Goal: Use online tool/utility: Utilize a website feature to perform a specific function

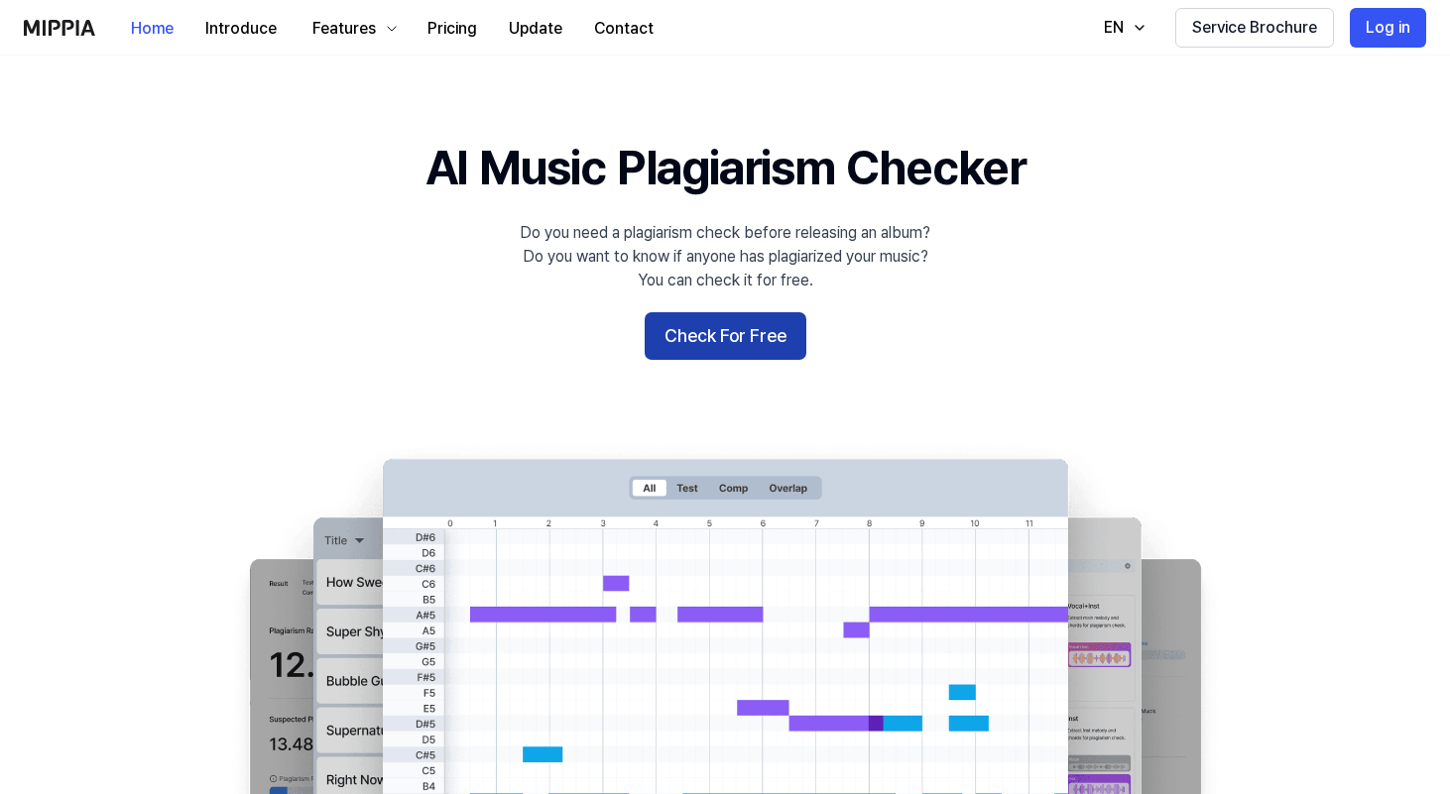
click at [734, 348] on button "Check For Free" at bounding box center [726, 336] width 162 height 48
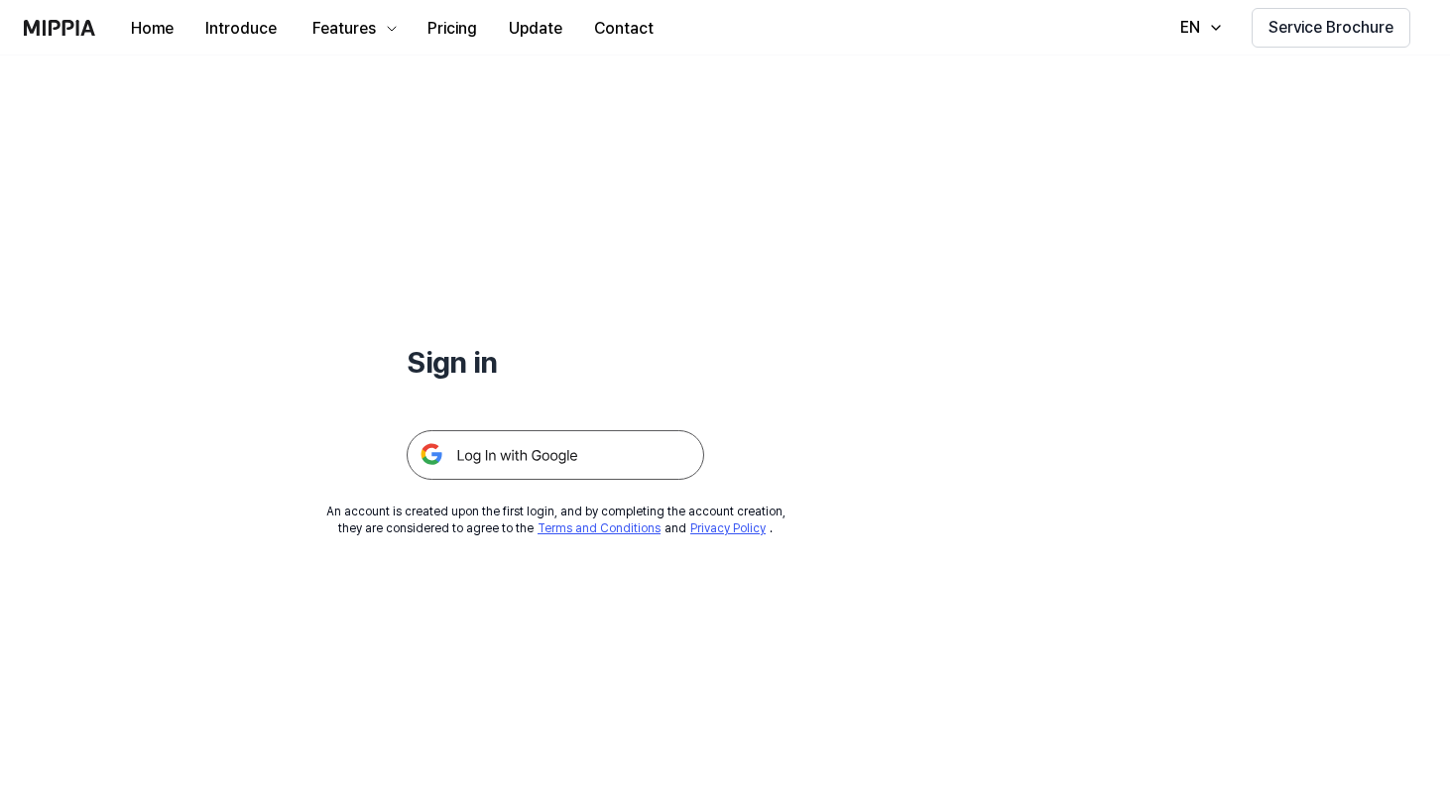
click at [591, 465] on img at bounding box center [555, 455] width 297 height 50
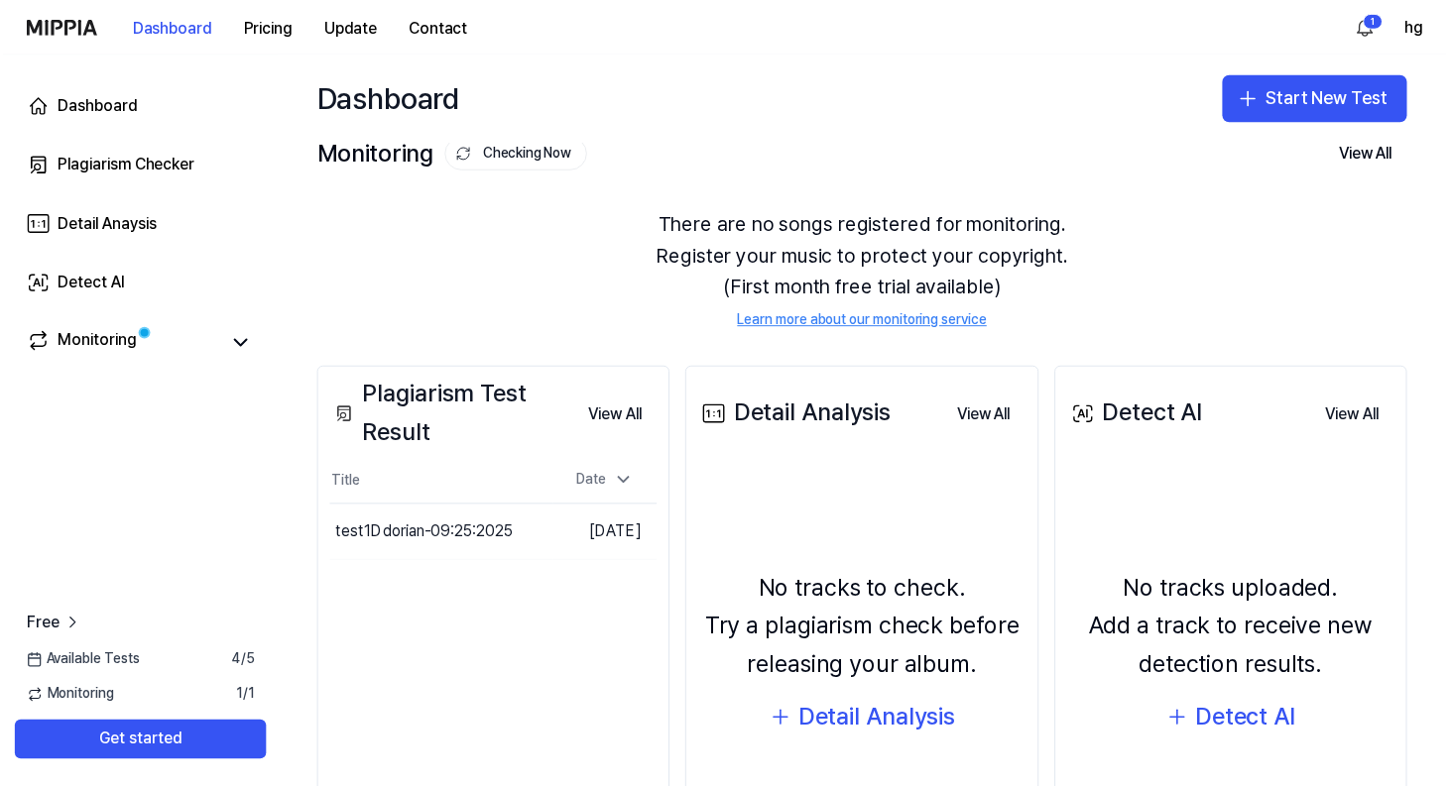
scroll to position [22, 0]
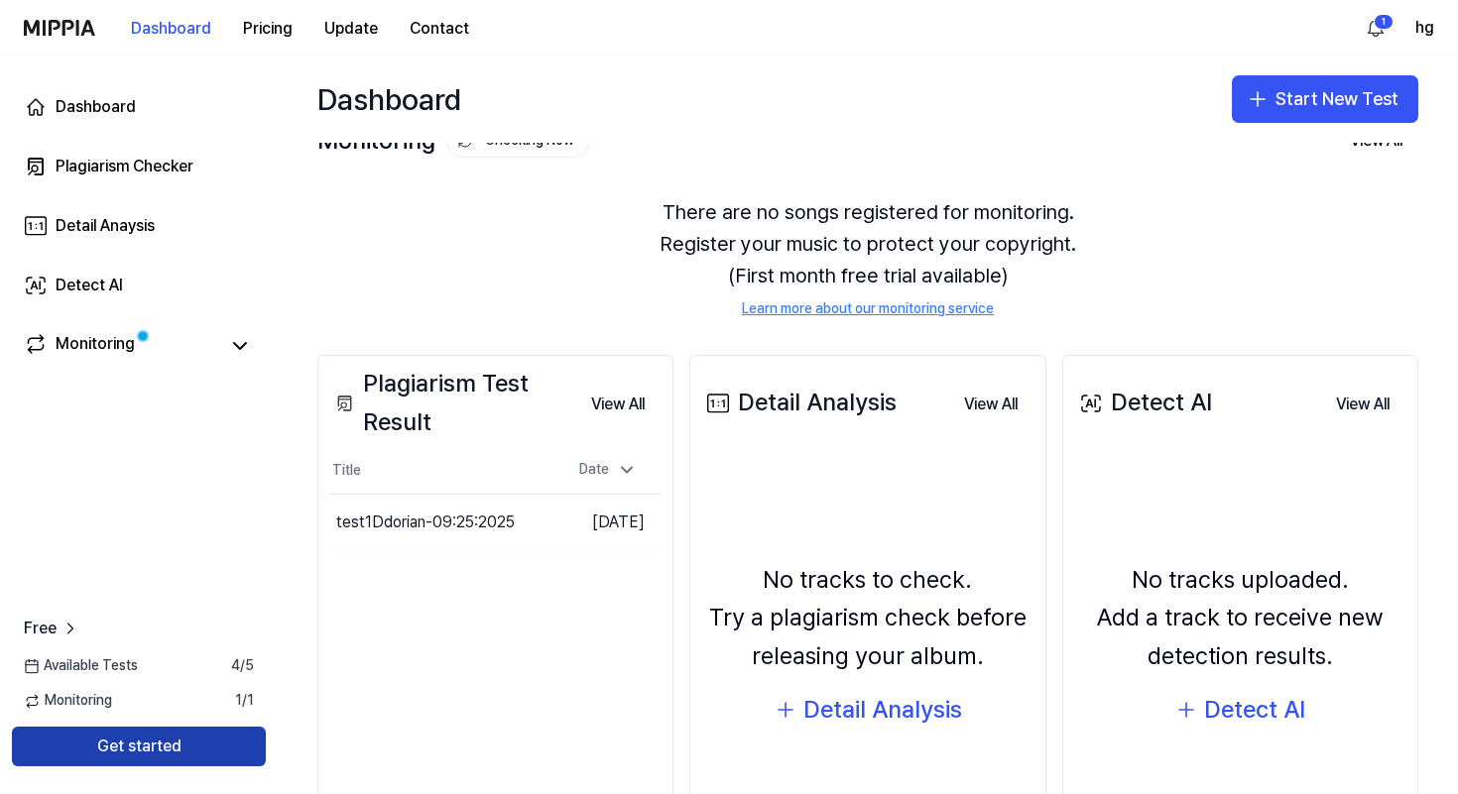
click at [242, 747] on button "Get started" at bounding box center [139, 747] width 254 height 40
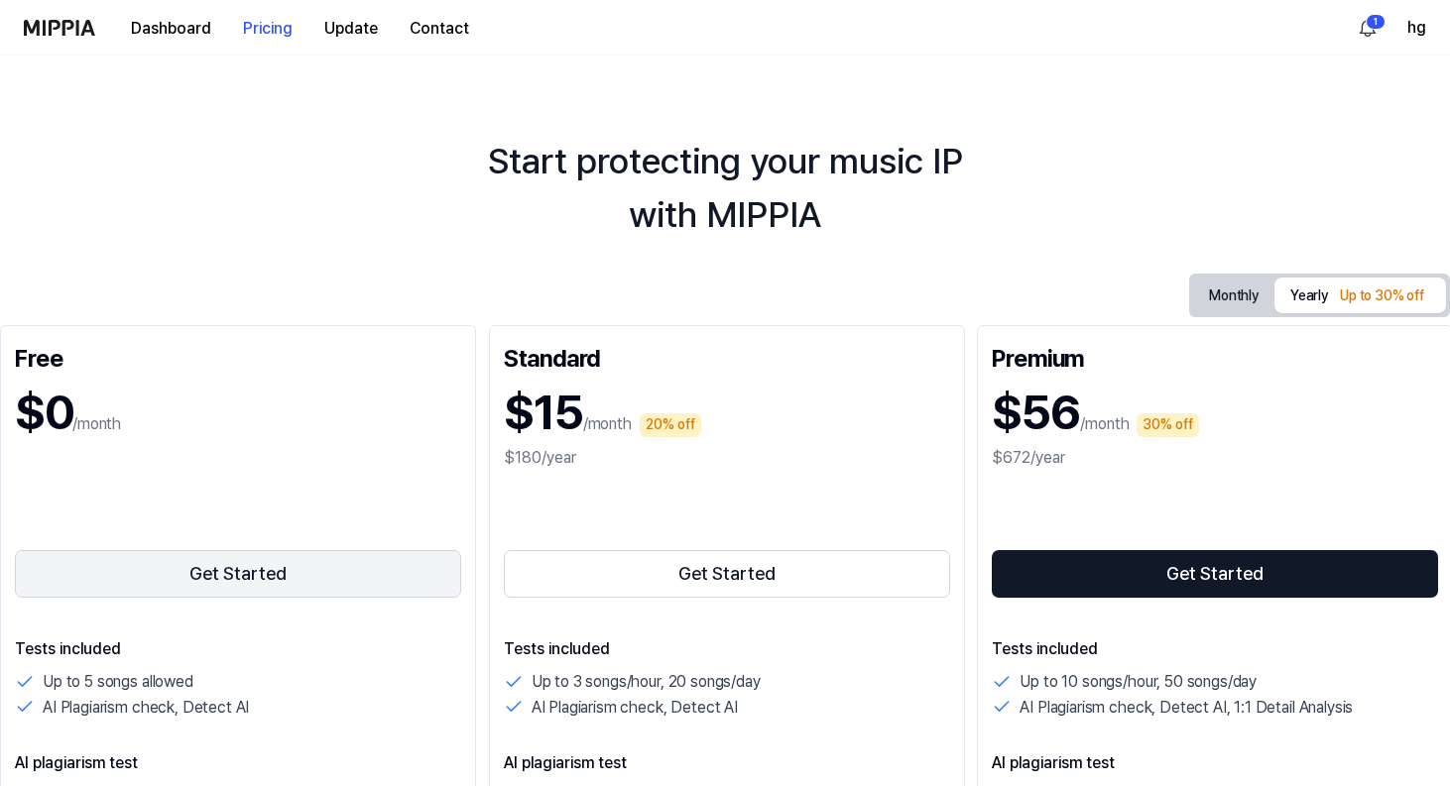
click at [305, 579] on button "Get Started" at bounding box center [238, 574] width 446 height 48
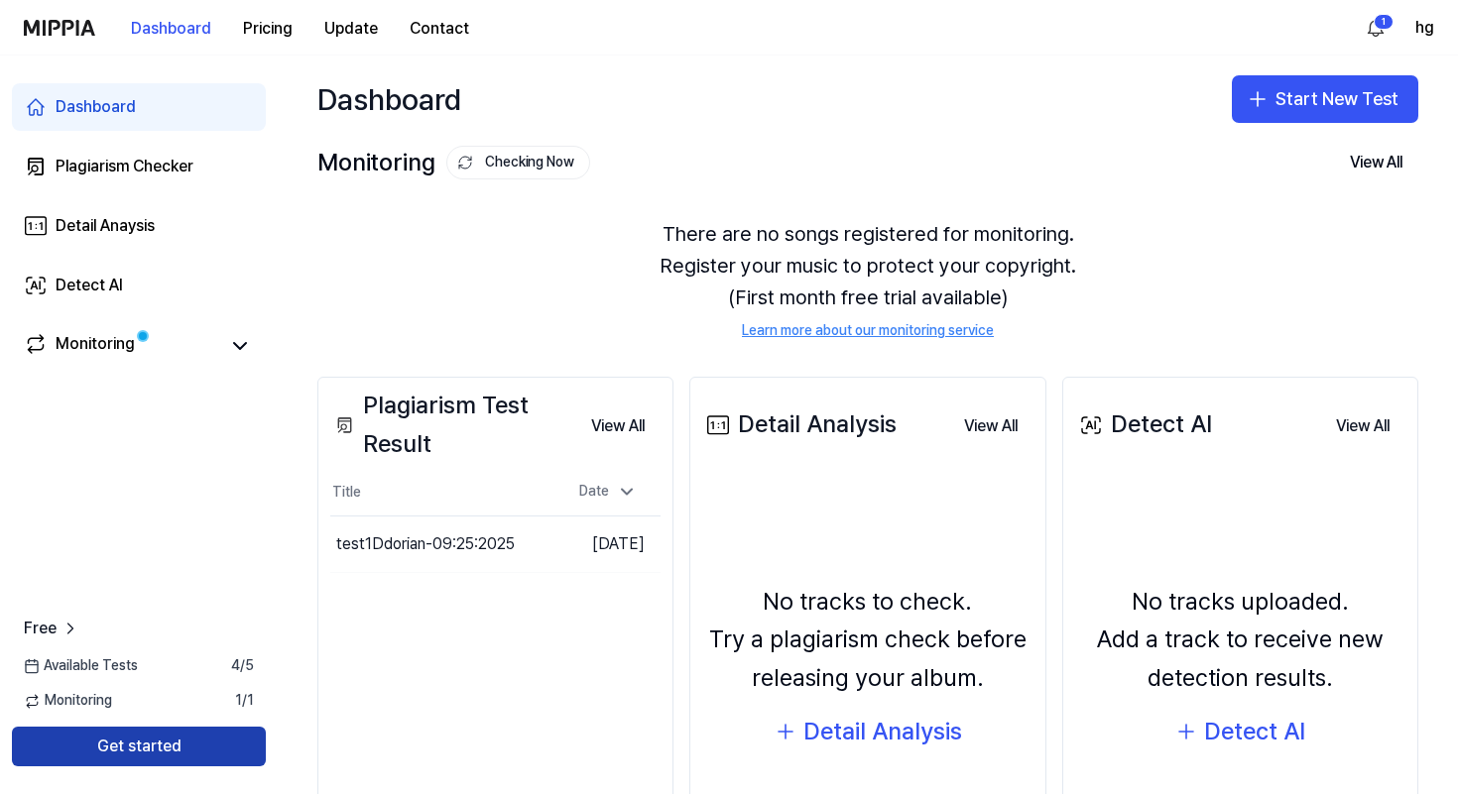
click at [223, 736] on button "Get started" at bounding box center [139, 747] width 254 height 40
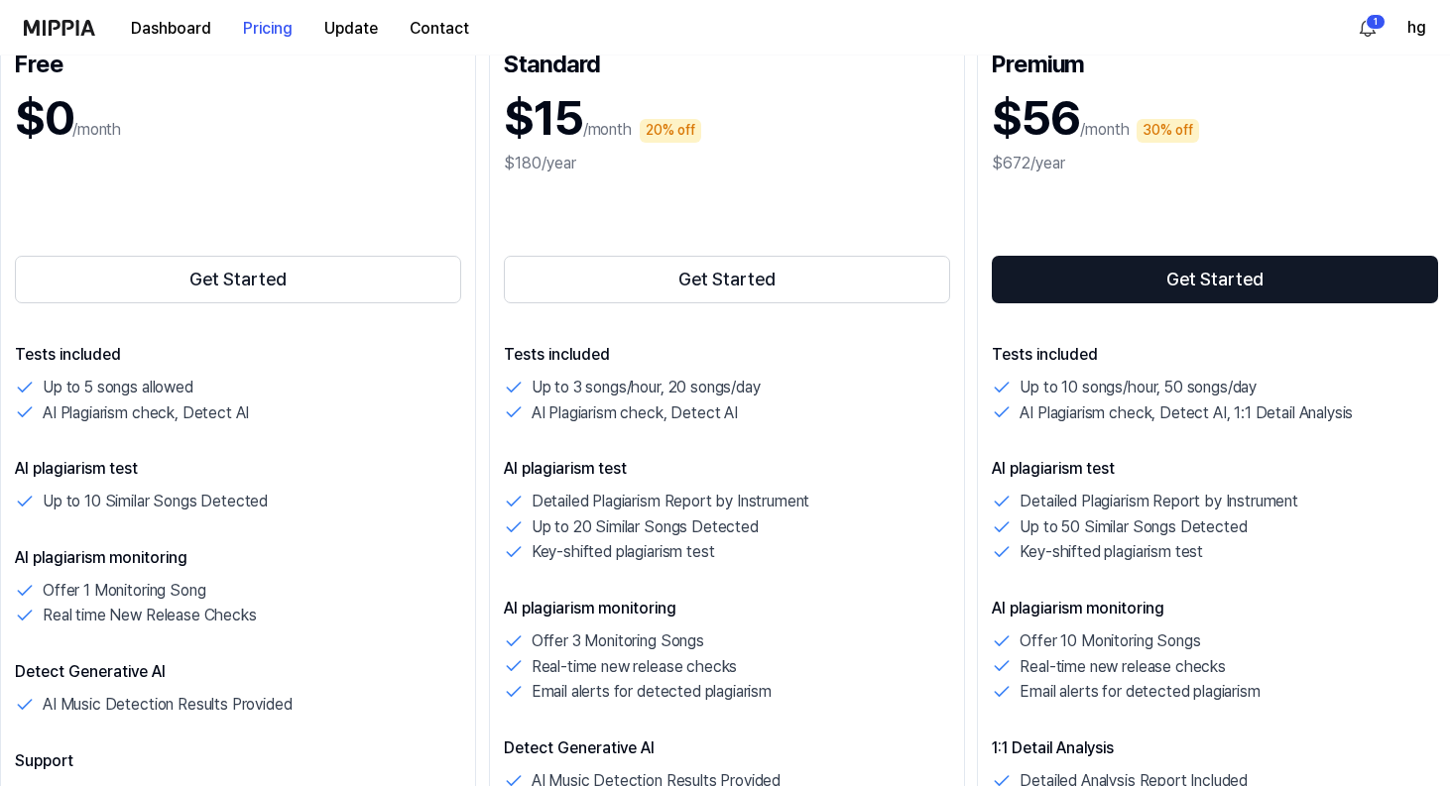
scroll to position [224, 0]
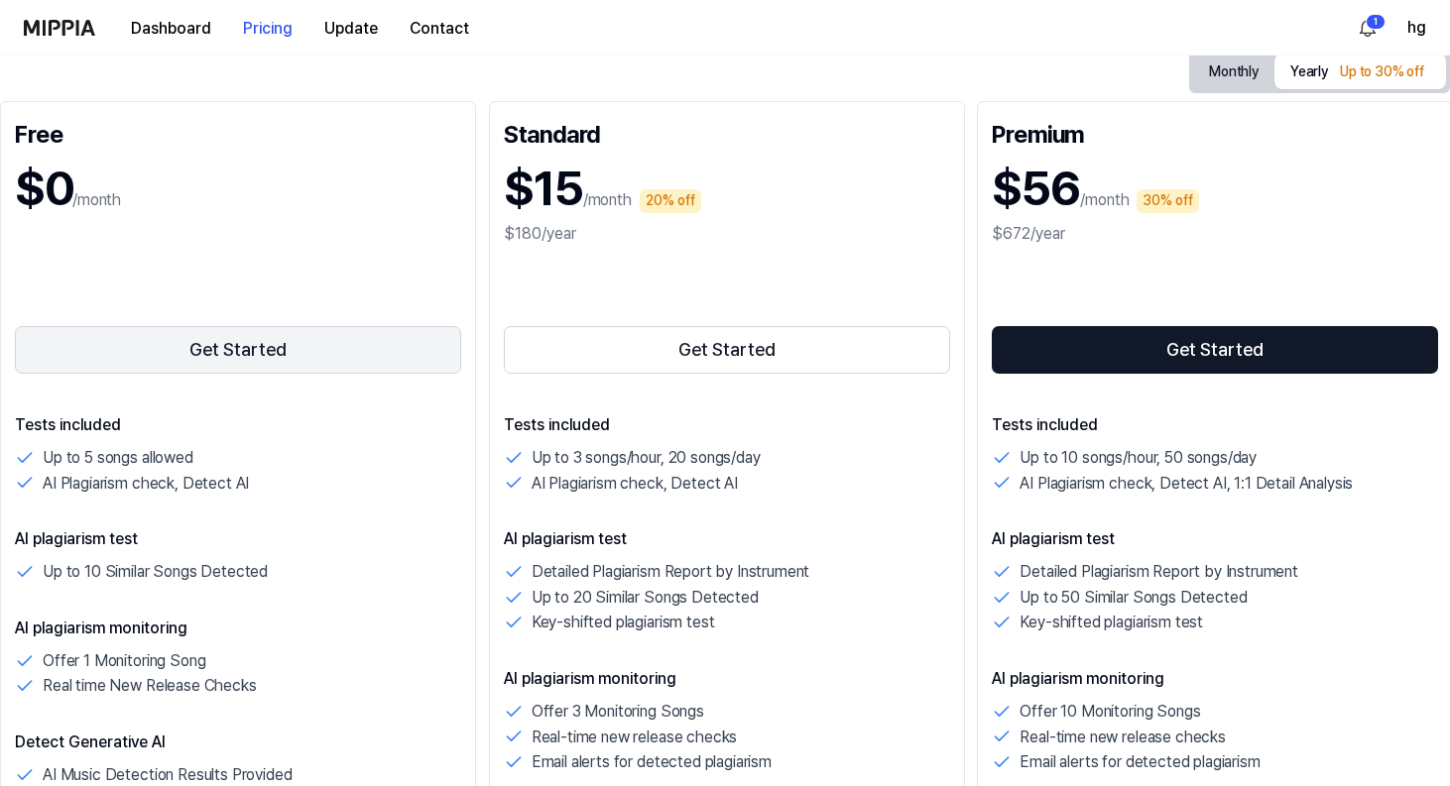
click at [299, 357] on button "Get Started" at bounding box center [238, 350] width 446 height 48
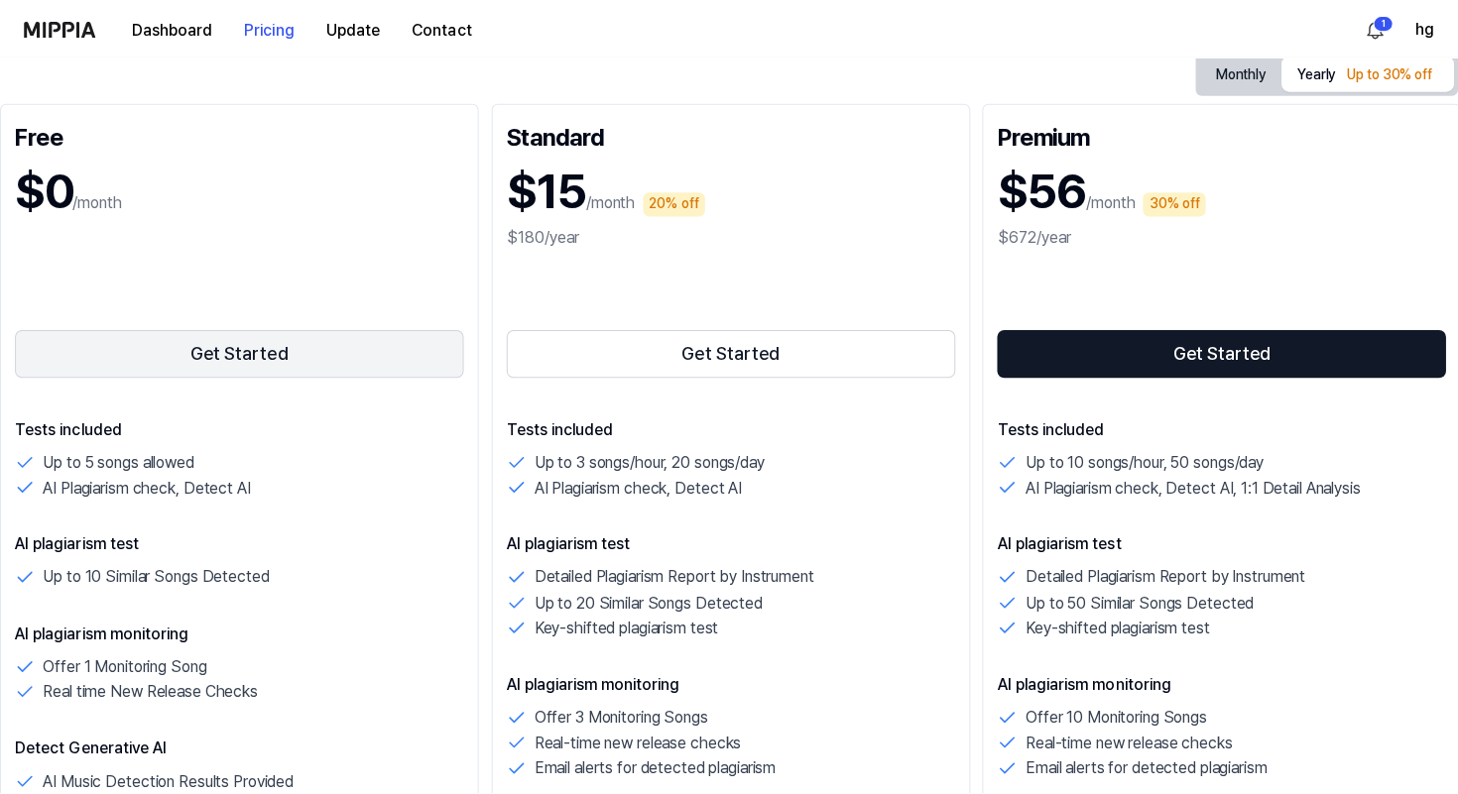
scroll to position [0, 0]
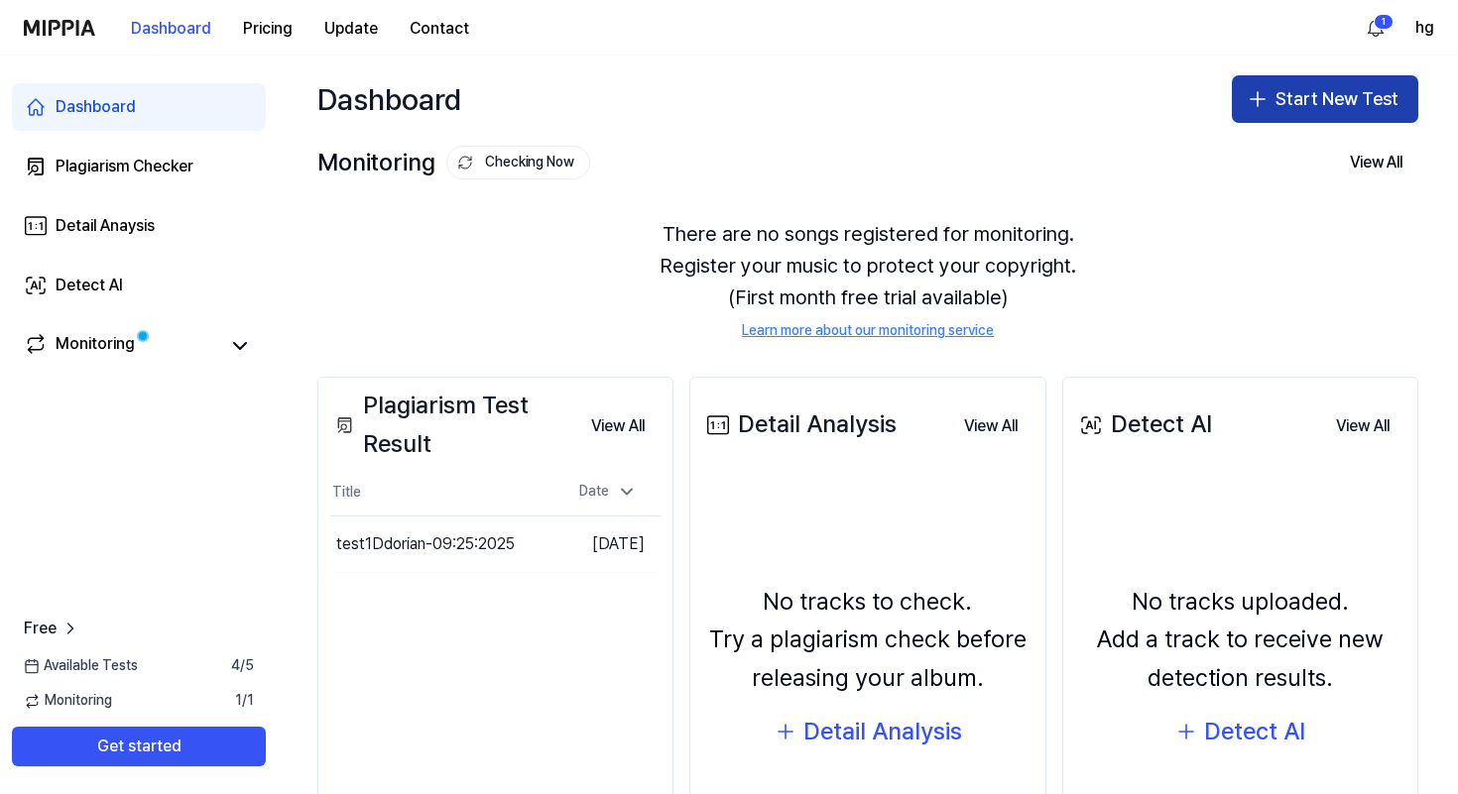
click at [1293, 107] on button "Start New Test" at bounding box center [1325, 99] width 186 height 48
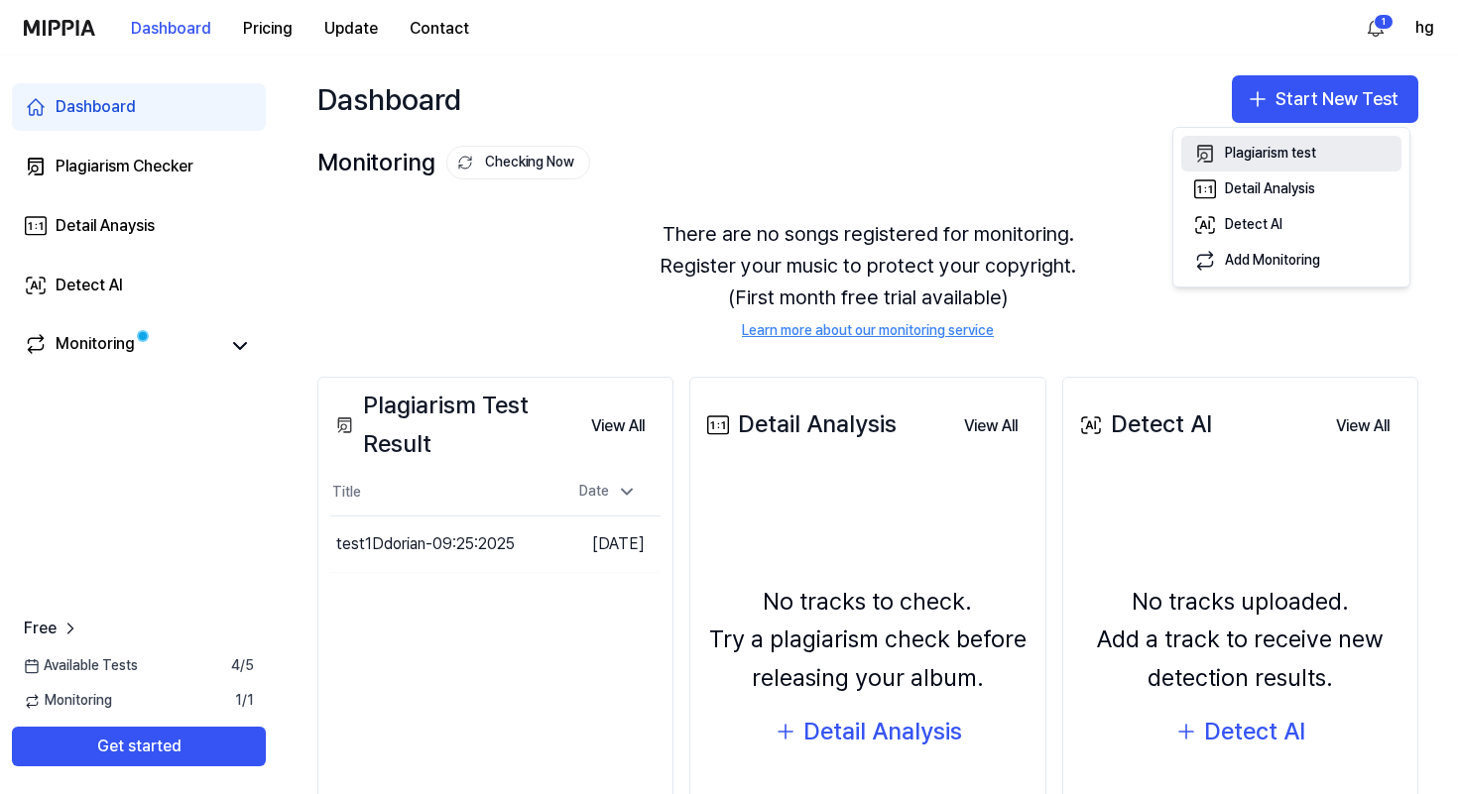
click at [1287, 165] on button "Plagiarism test" at bounding box center [1291, 154] width 220 height 36
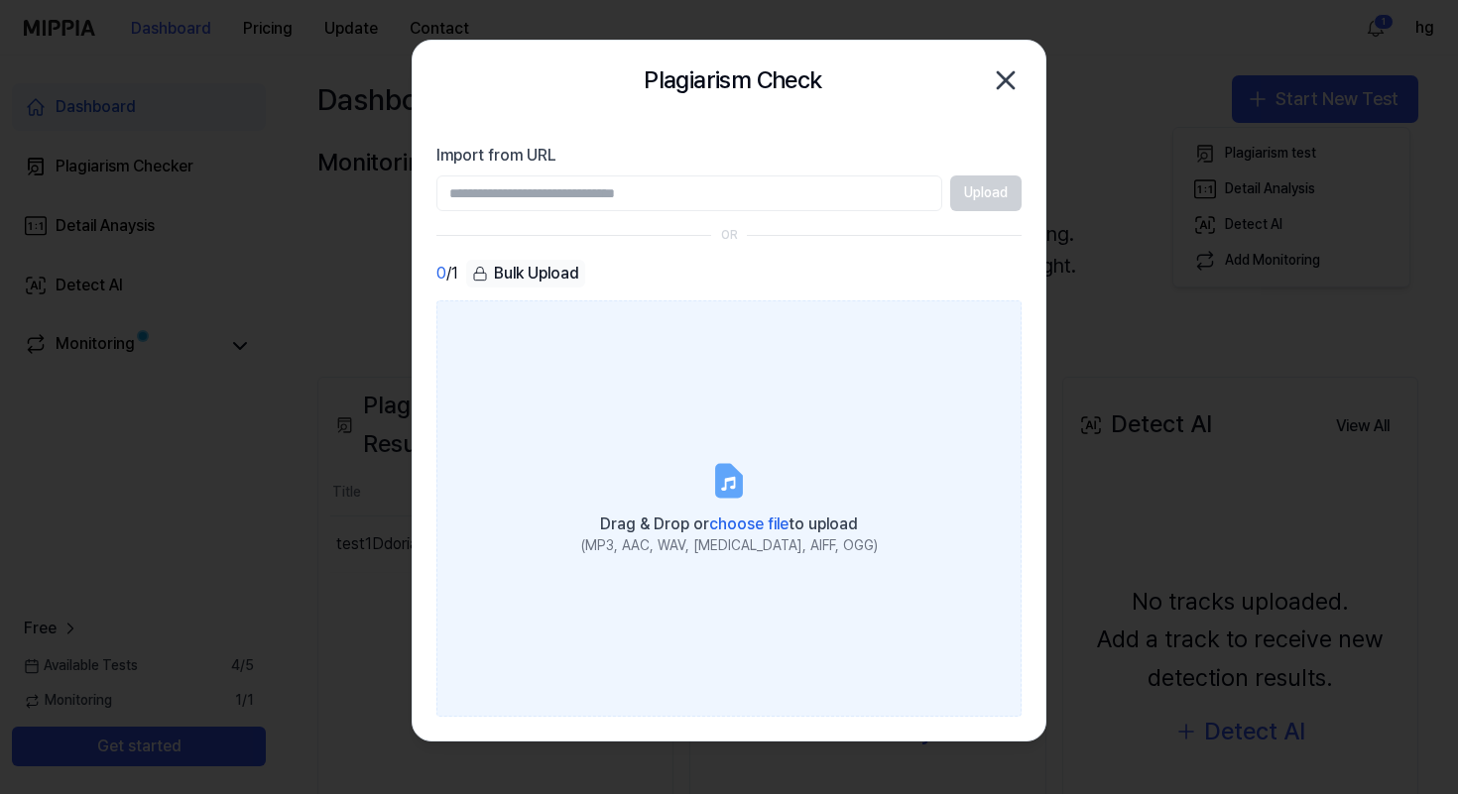
click at [719, 482] on icon at bounding box center [729, 480] width 24 height 31
click at [0, 0] on input "Drag & Drop or choose file to upload (MP3, AAC, WAV, [MEDICAL_DATA], AIFF, OGG)" at bounding box center [0, 0] width 0 height 0
click at [731, 461] on icon at bounding box center [729, 481] width 40 height 40
click at [0, 0] on input "Drag & Drop or choose file to upload (MP3, AAC, WAV, [MEDICAL_DATA], AIFF, OGG)" at bounding box center [0, 0] width 0 height 0
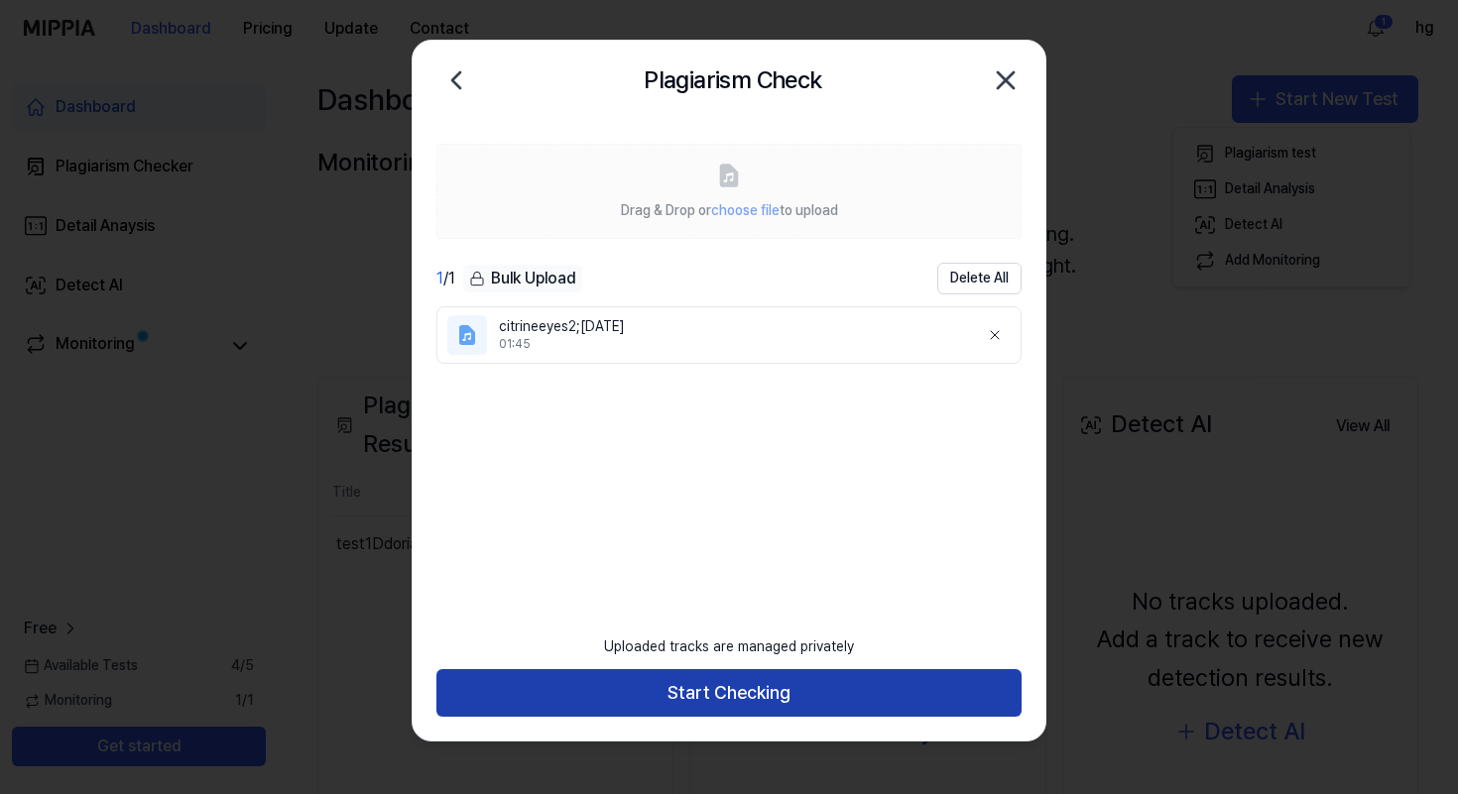
click at [750, 696] on button "Start Checking" at bounding box center [728, 693] width 585 height 48
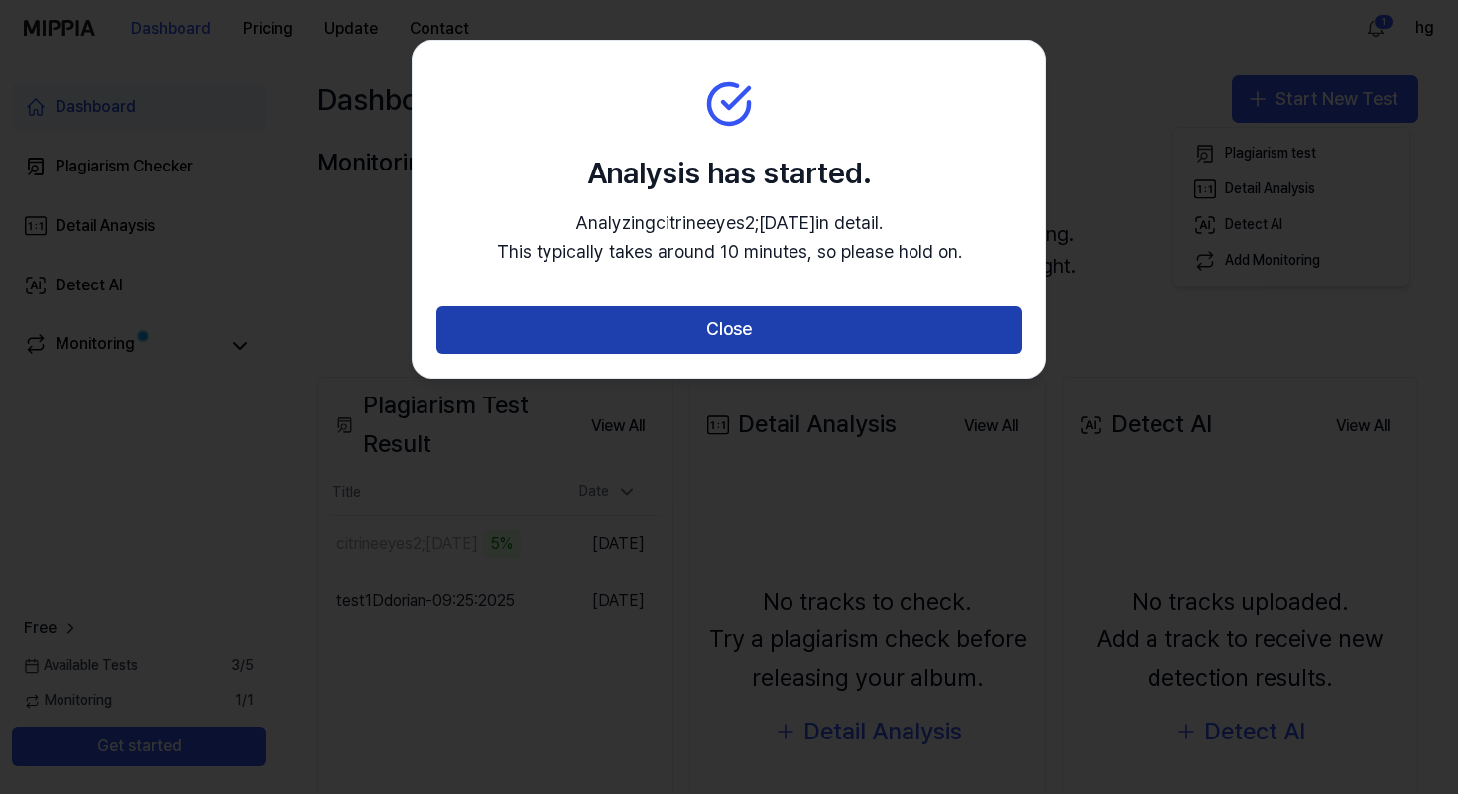
click at [713, 319] on button "Close" at bounding box center [728, 330] width 585 height 48
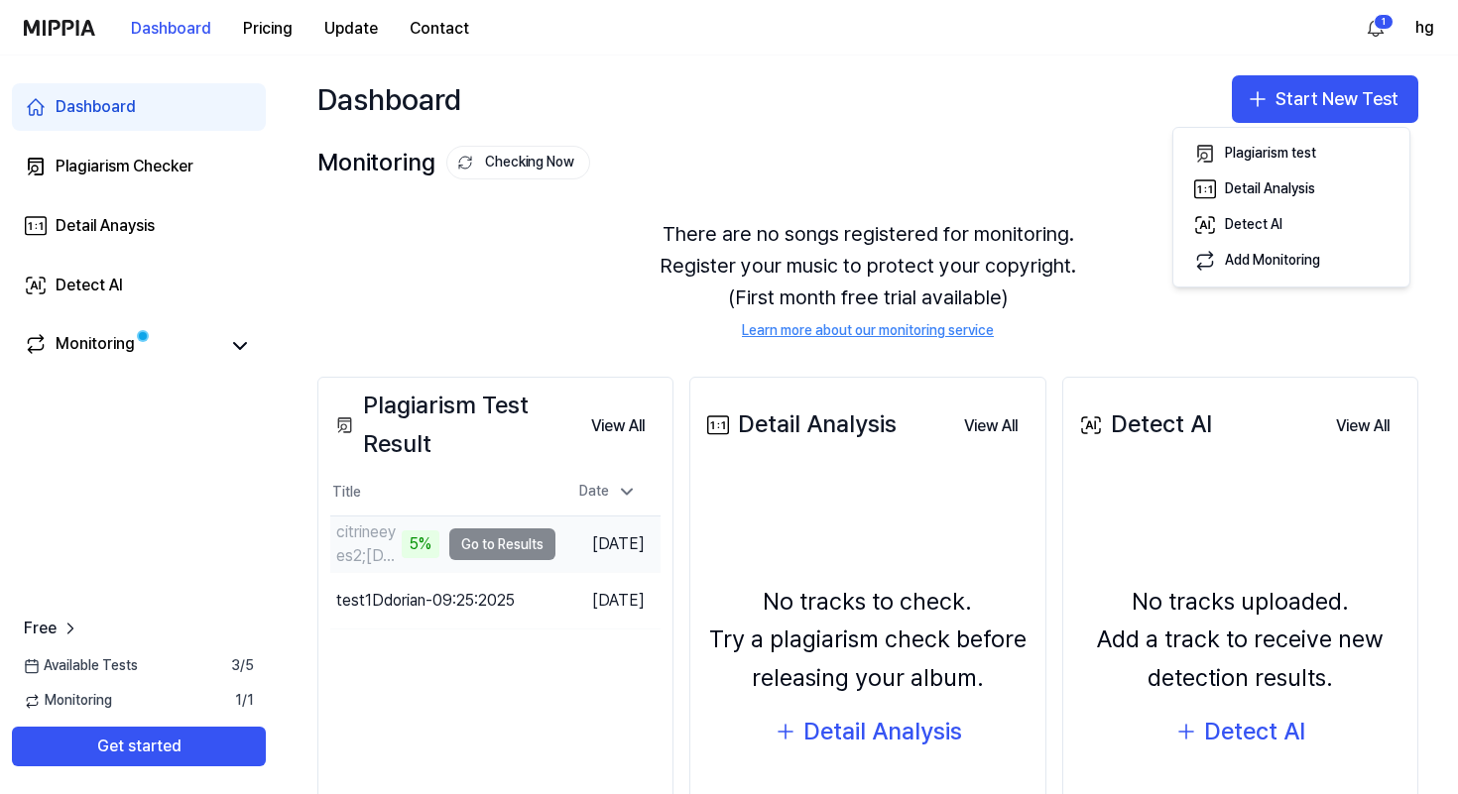
click at [402, 547] on div "5%" at bounding box center [421, 545] width 38 height 28
